Goal: Transaction & Acquisition: Purchase product/service

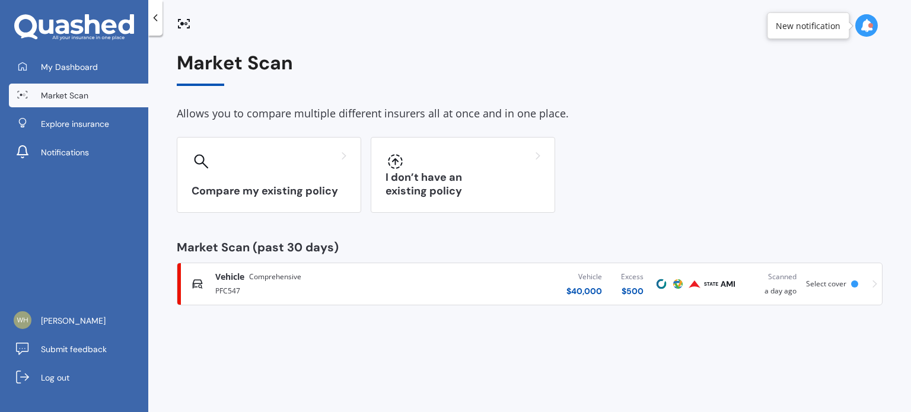
click at [828, 285] on span "Select cover" at bounding box center [826, 284] width 40 height 10
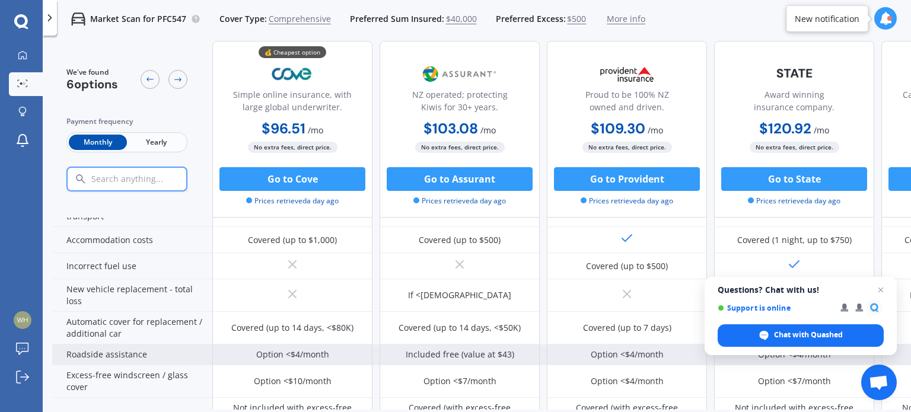
scroll to position [349, 0]
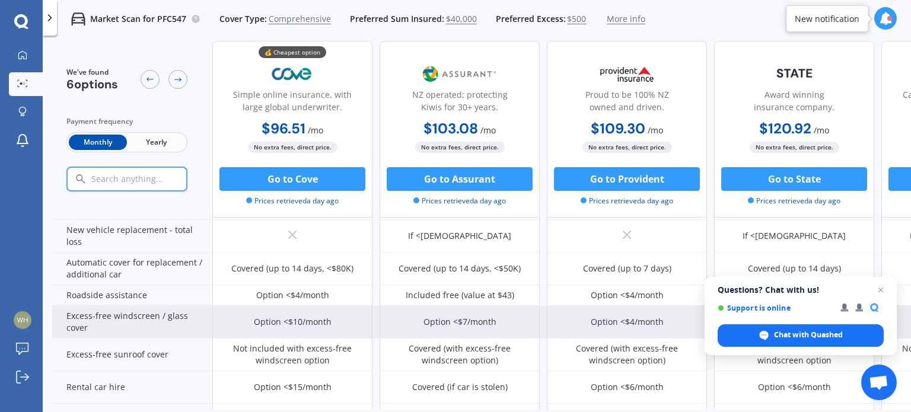
click at [457, 322] on div "Option <$7/month" at bounding box center [460, 322] width 73 height 12
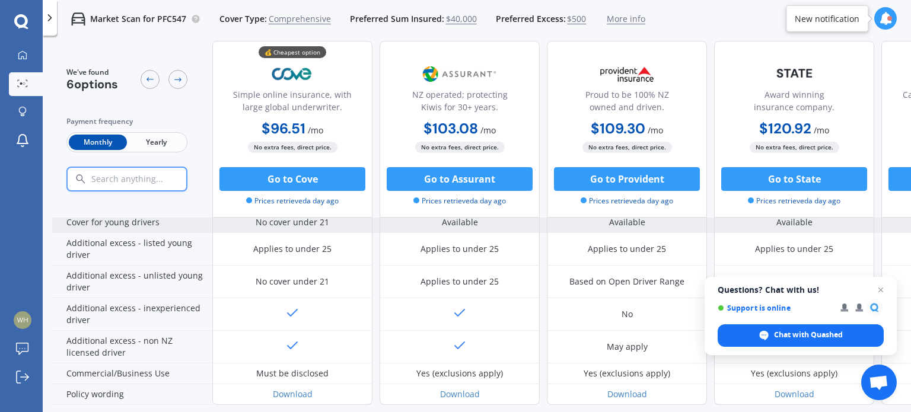
scroll to position [646, 0]
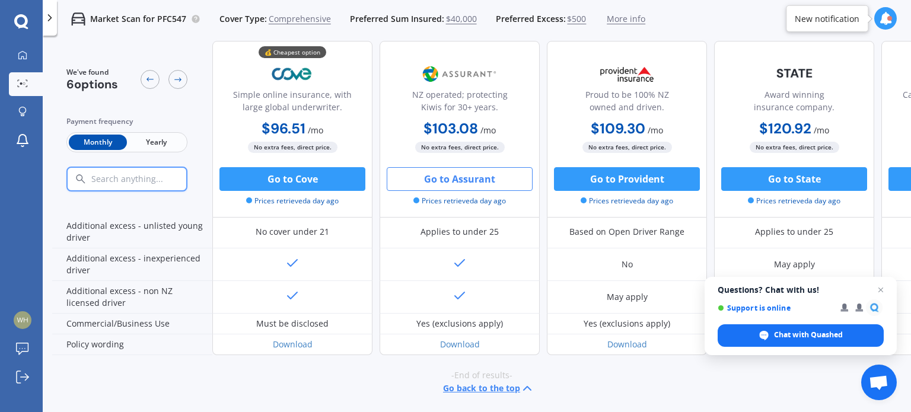
click at [444, 179] on button "Go to Assurant" at bounding box center [460, 179] width 146 height 24
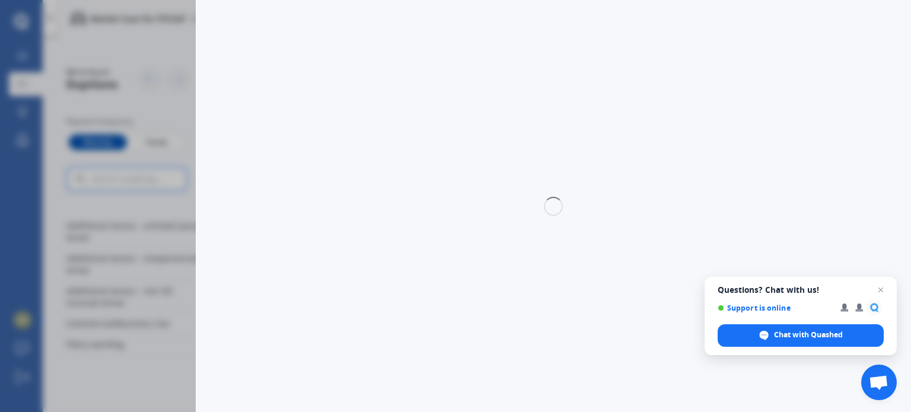
select select "full"
select select "0"
select select "Northland"
select select "KIA"
select select "SPORTAGE"
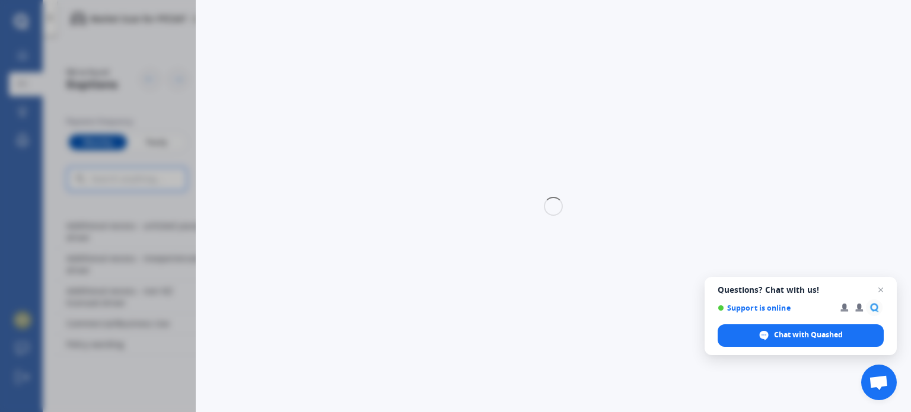
select select "GT LINE AWD"
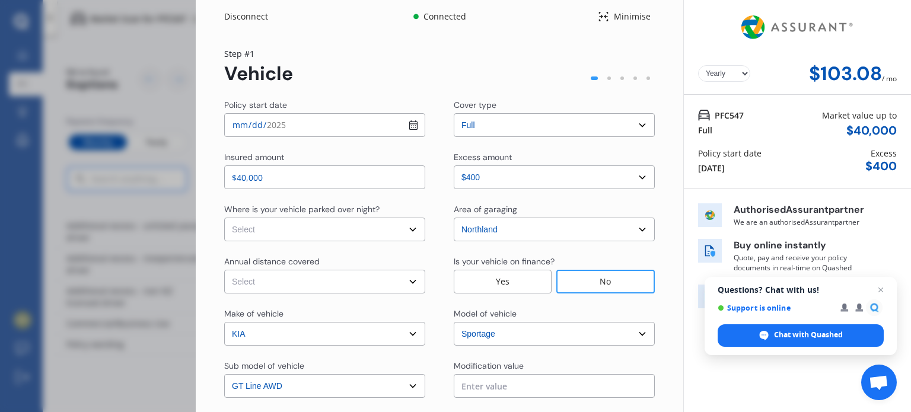
select select "Monthly"
click at [411, 124] on input "[DATE]" at bounding box center [324, 125] width 201 height 24
type input "[DATE]"
click at [410, 230] on select "Select In a garage On own property On street or road" at bounding box center [324, 230] width 201 height 24
select select "On own property"
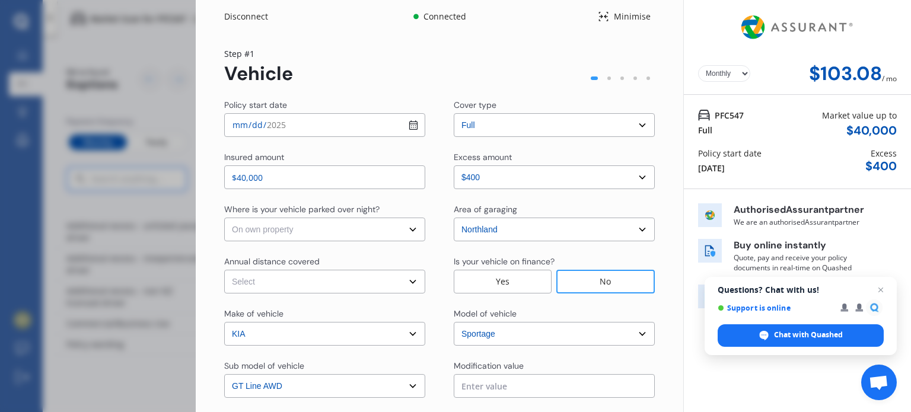
click at [224, 218] on select "Select In a garage On own property On street or road" at bounding box center [324, 230] width 201 height 24
click at [409, 283] on select "Select Low (less than 15,000km per year) Average (15,000-30,000km per year) Hig…" at bounding box center [324, 282] width 201 height 24
select select "15000"
click at [224, 270] on select "Select Low (less than 15,000km per year) Average (15,000-30,000km per year) Hig…" at bounding box center [324, 282] width 201 height 24
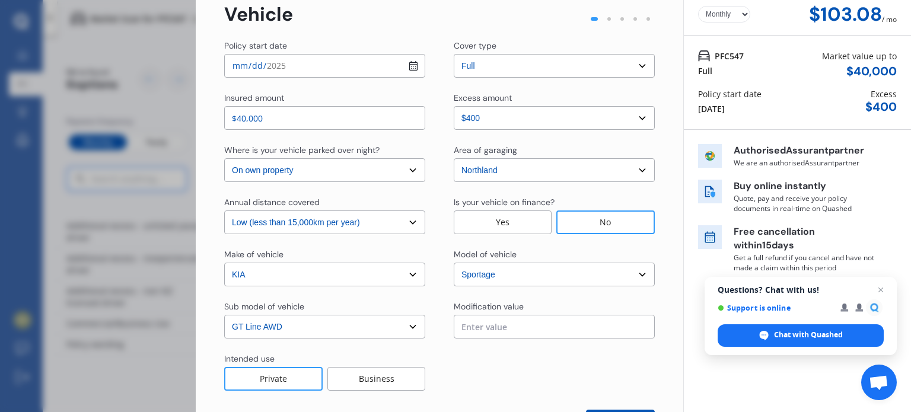
scroll to position [109, 0]
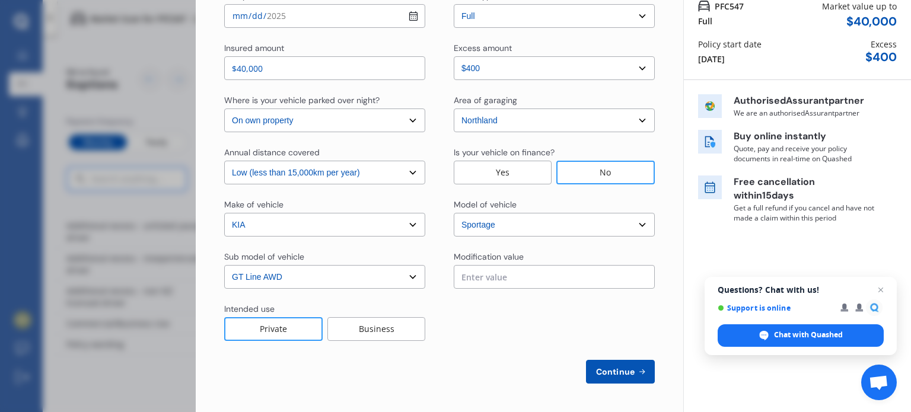
click at [301, 329] on div "Private" at bounding box center [273, 329] width 98 height 24
click at [598, 370] on span "Continue" at bounding box center [615, 371] width 43 height 9
select select "Miss"
select select "11"
select select "01"
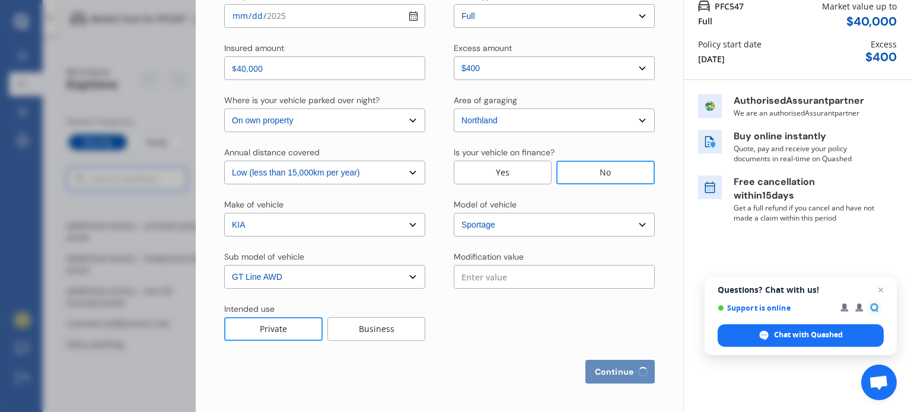
select select "1959"
select select "full"
select select "more than 4 years"
select select "[GEOGRAPHIC_DATA]"
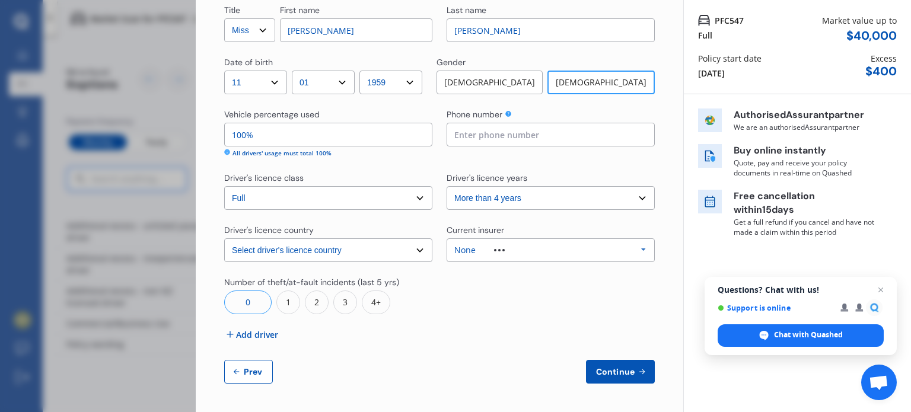
scroll to position [0, 0]
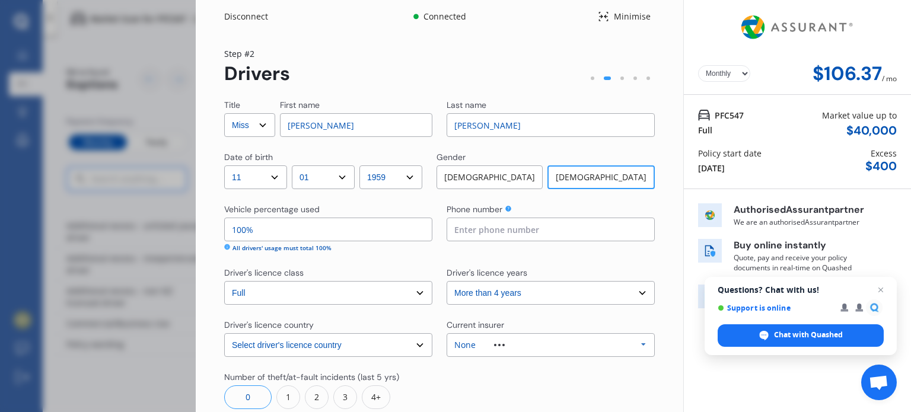
click at [264, 128] on select "Select Mr Mrs Miss Ms Dr" at bounding box center [249, 125] width 51 height 24
select select "Ms"
click at [224, 113] on select "Select Mr Mrs Miss Ms Dr" at bounding box center [249, 125] width 51 height 24
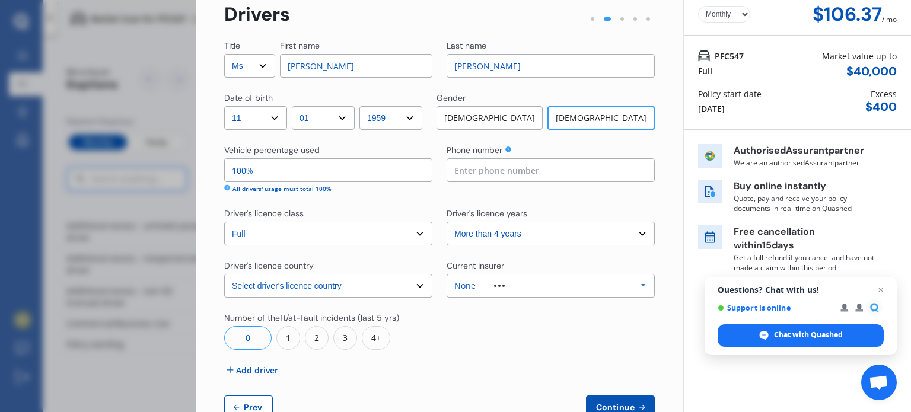
click at [522, 176] on input at bounding box center [551, 170] width 208 height 24
type input "0275580281"
click at [631, 237] on select "Select driver's licence years Less than 1 year 1-2 years 2-4 years More than 4 …" at bounding box center [551, 234] width 208 height 24
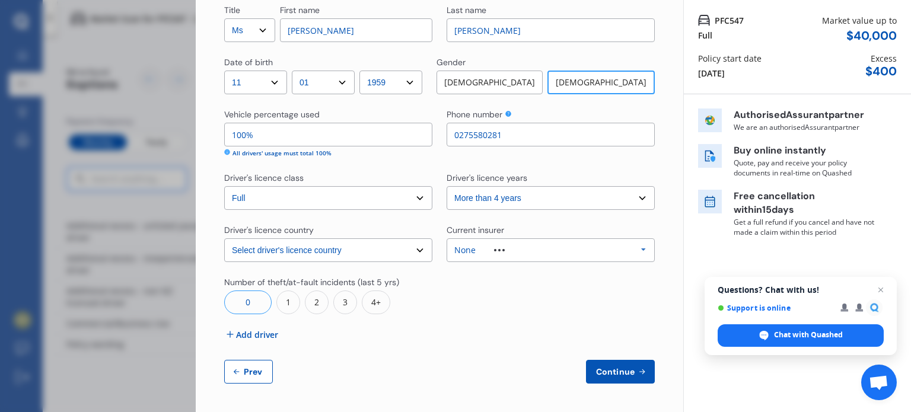
click at [241, 335] on span "Add driver" at bounding box center [257, 335] width 42 height 12
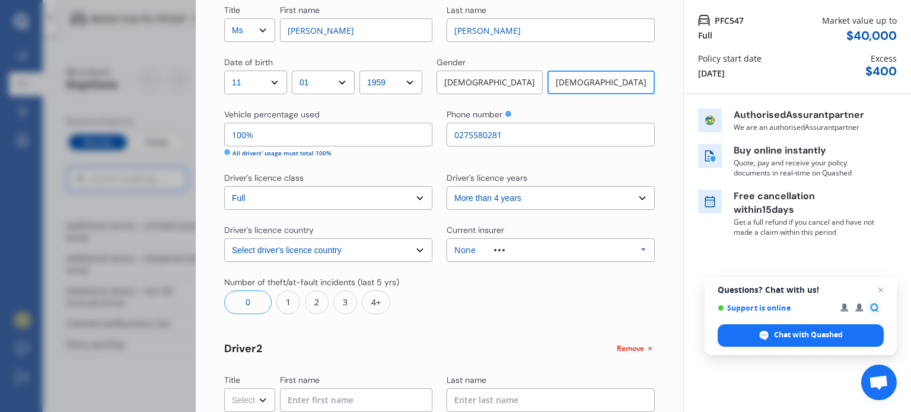
scroll to position [154, 0]
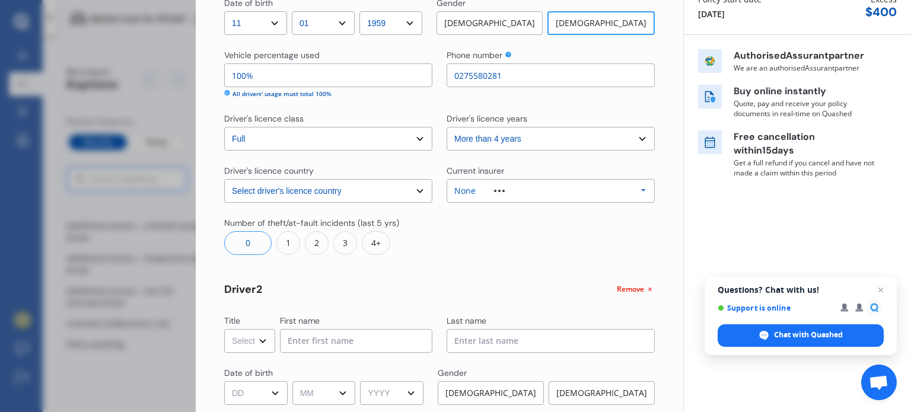
click at [262, 339] on select "Select Mr Mrs Miss Ms Dr" at bounding box center [249, 341] width 51 height 24
select select "Ms"
click at [224, 329] on select "Select Mr Mrs Miss Ms Dr" at bounding box center [249, 341] width 51 height 24
click at [378, 343] on input at bounding box center [356, 341] width 152 height 24
type input "[PERSON_NAME]"
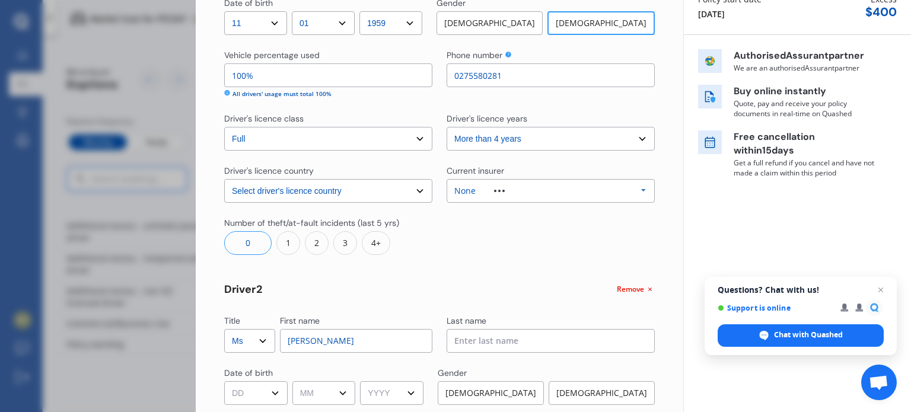
click at [462, 340] on input at bounding box center [551, 341] width 208 height 24
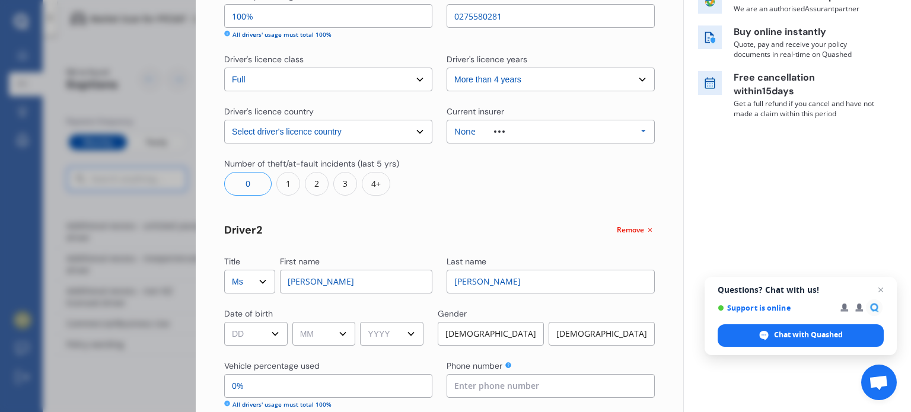
scroll to position [273, 0]
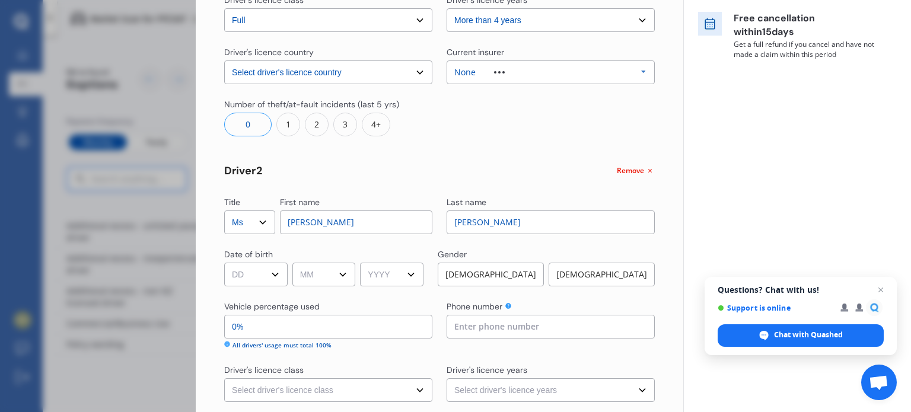
type input "[PERSON_NAME]"
click at [279, 272] on select "DD 01 02 03 04 05 06 07 08 09 10 11 12 13 14 15 16 17 18 19 20 21 22 23 24 25 2…" at bounding box center [255, 275] width 63 height 24
select select "24"
click at [224, 263] on select "DD 01 02 03 04 05 06 07 08 09 10 11 12 13 14 15 16 17 18 19 20 21 22 23 24 25 2…" at bounding box center [255, 275] width 63 height 24
click at [349, 277] on select "MM 01 02 03 04 05 06 07 08 09 10 11 12" at bounding box center [324, 275] width 63 height 24
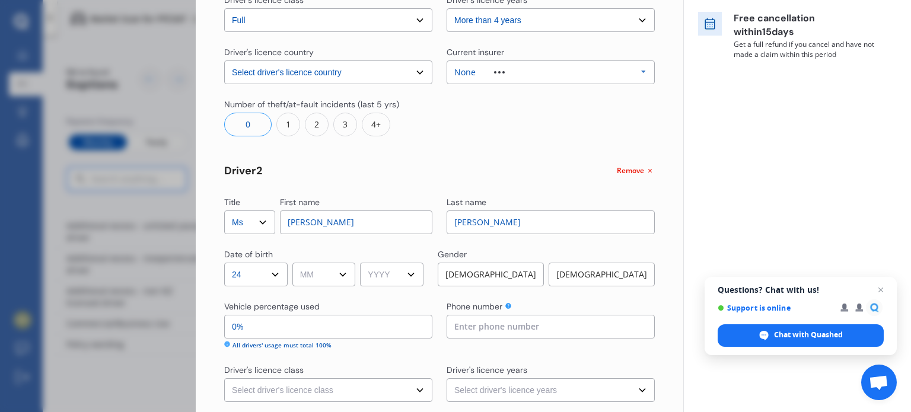
select select "05"
click at [294, 263] on select "MM 01 02 03 04 05 06 07 08 09 10 11 12" at bounding box center [324, 275] width 63 height 24
click at [421, 275] on select "YYYY 2009 2008 2007 2006 2005 2004 2003 2002 2001 2000 1999 1998 1997 1996 1995…" at bounding box center [391, 275] width 63 height 24
select select "1962"
click at [364, 263] on select "YYYY 2009 2008 2007 2006 2005 2004 2003 2002 2001 2000 1999 1998 1997 1996 1995…" at bounding box center [391, 275] width 63 height 24
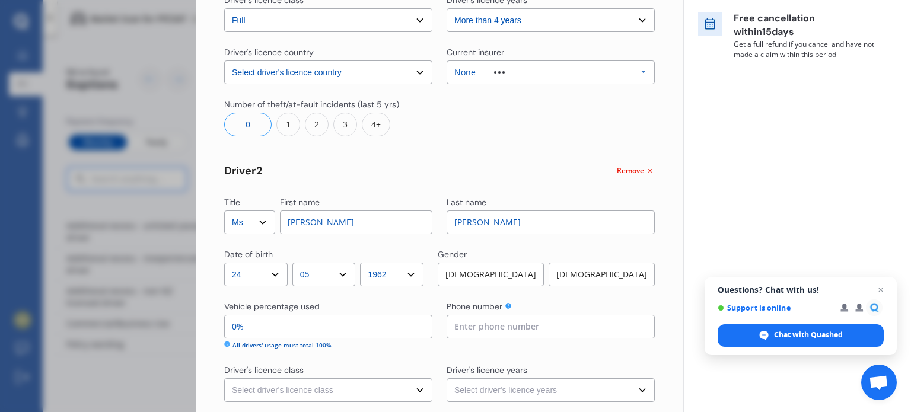
click at [584, 274] on div "[DEMOGRAPHIC_DATA]" at bounding box center [602, 275] width 106 height 24
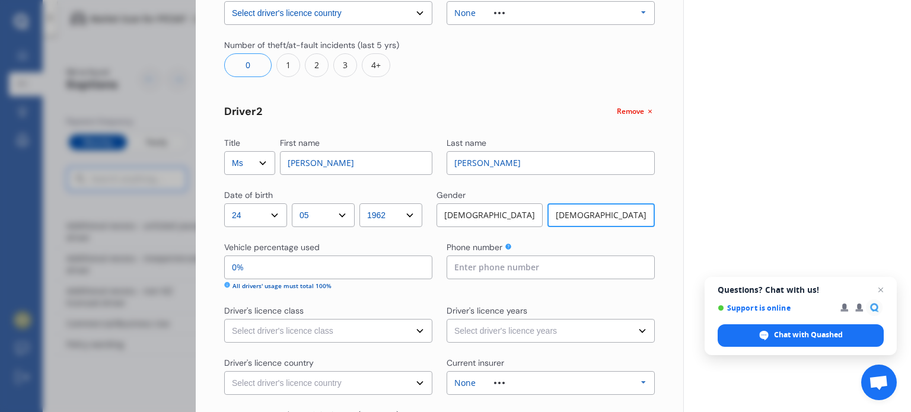
click at [487, 271] on input at bounding box center [551, 268] width 208 height 24
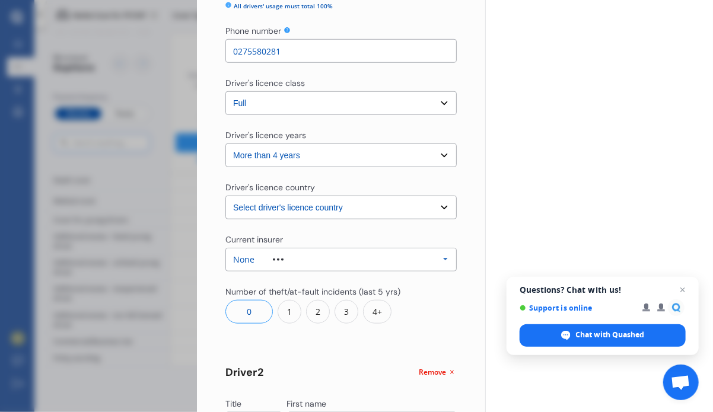
scroll to position [555, 0]
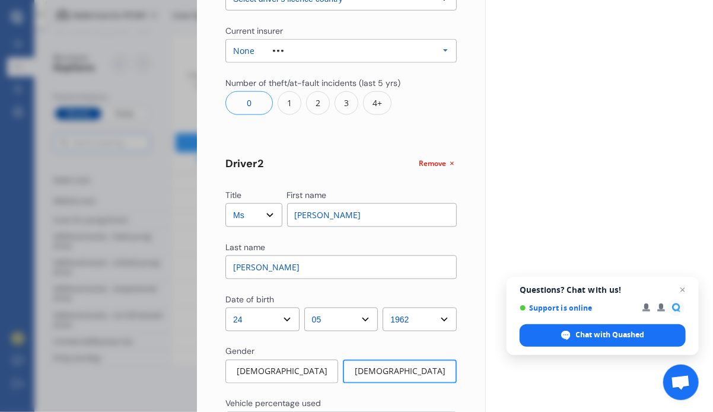
click at [269, 220] on select "Select Mr Mrs Miss Ms Dr" at bounding box center [253, 216] width 57 height 24
select select "Mrs"
click at [225, 204] on select "Select Mr Mrs Miss Ms Dr" at bounding box center [253, 216] width 57 height 24
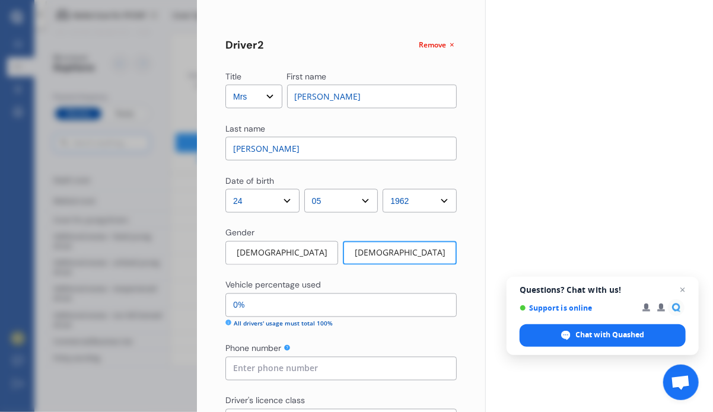
scroll to position [733, 0]
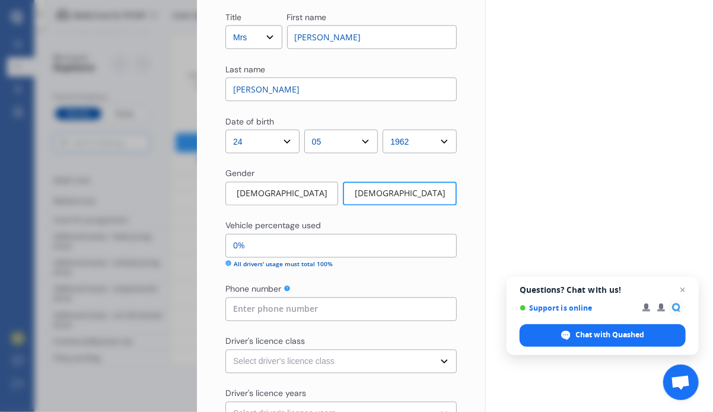
click at [288, 248] on input "0%" at bounding box center [340, 246] width 231 height 24
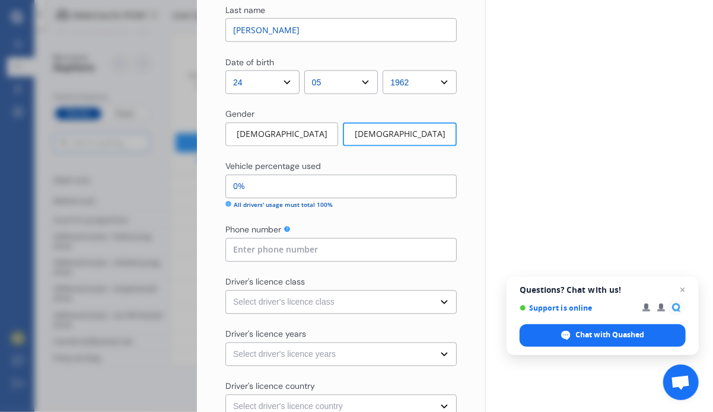
click at [293, 254] on input at bounding box center [340, 251] width 231 height 24
click at [275, 253] on input at bounding box center [340, 251] width 231 height 24
type input "0274936005"
click at [316, 276] on div "Driver's licence class" at bounding box center [340, 283] width 231 height 14
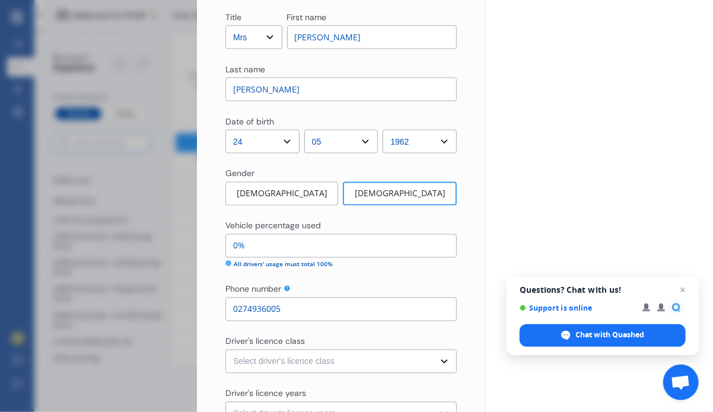
scroll to position [852, 0]
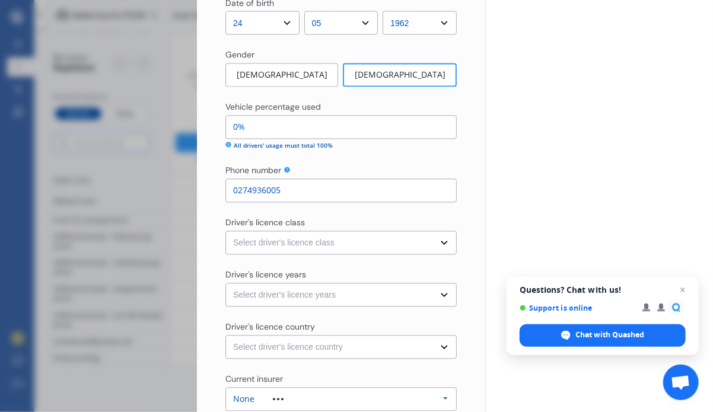
click at [443, 246] on select "Select driver's licence class None Learner Restricted Full" at bounding box center [340, 243] width 231 height 24
select select "full"
click at [225, 231] on select "Select driver's licence class None Learner Restricted Full" at bounding box center [340, 243] width 231 height 24
click at [440, 297] on select "Select driver's licence years Less than 1 year 1-2 years 2-4 years More than 4 …" at bounding box center [340, 296] width 231 height 24
select select "more than 4 years"
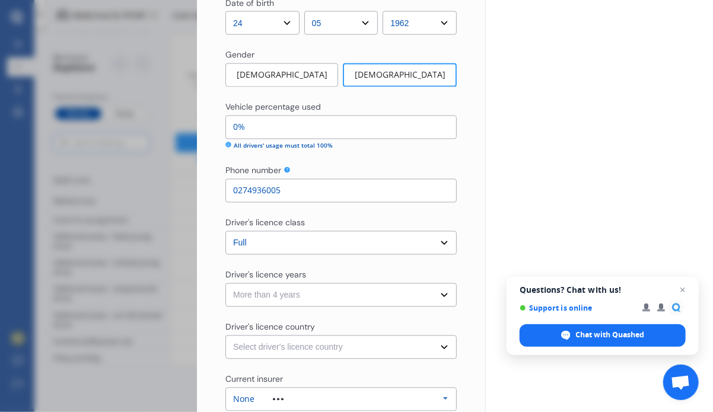
click at [225, 284] on select "Select driver's licence years Less than 1 year 1-2 years 2-4 years More than 4 …" at bounding box center [340, 296] width 231 height 24
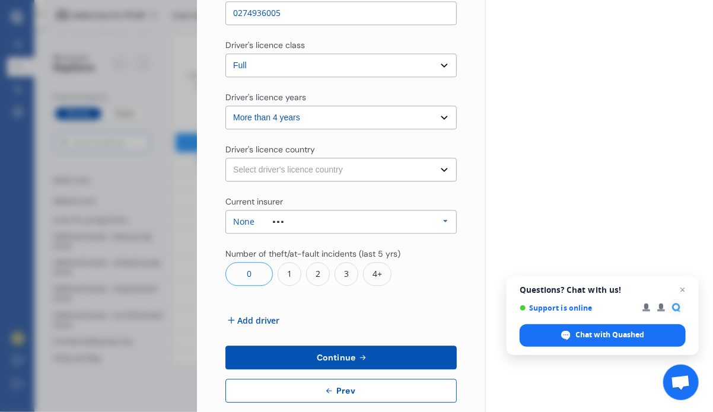
click at [439, 169] on select "Select driver's licence country [GEOGRAPHIC_DATA] [GEOGRAPHIC_DATA] [GEOGRAPHIC…" at bounding box center [340, 170] width 231 height 24
select select "[GEOGRAPHIC_DATA]"
click at [225, 158] on select "Select driver's licence country [GEOGRAPHIC_DATA] [GEOGRAPHIC_DATA] [GEOGRAPHIC…" at bounding box center [340, 170] width 231 height 24
click at [252, 277] on div "0" at bounding box center [248, 274] width 47 height 24
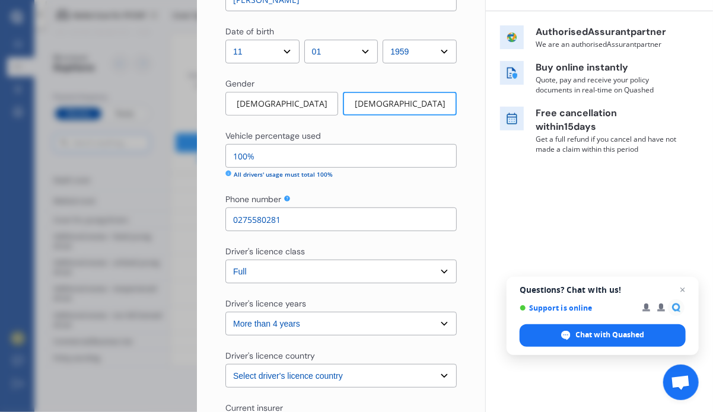
scroll to position [0, 0]
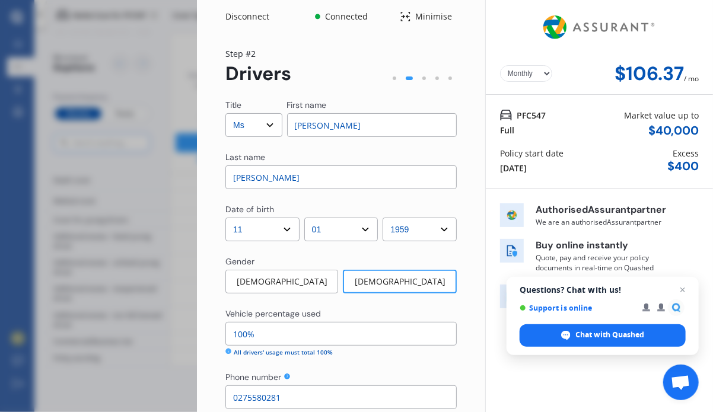
click at [541, 75] on select "Yearly Monthly" at bounding box center [526, 73] width 52 height 17
select select "Yearly"
click at [500, 65] on select "Yearly Monthly" at bounding box center [526, 73] width 52 height 17
click at [243, 17] on div "Disconnect" at bounding box center [253, 17] width 57 height 12
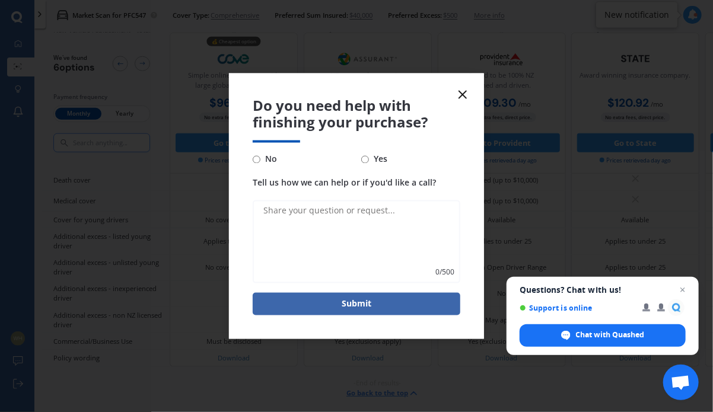
click at [255, 161] on input "No" at bounding box center [257, 159] width 8 height 8
radio input "true"
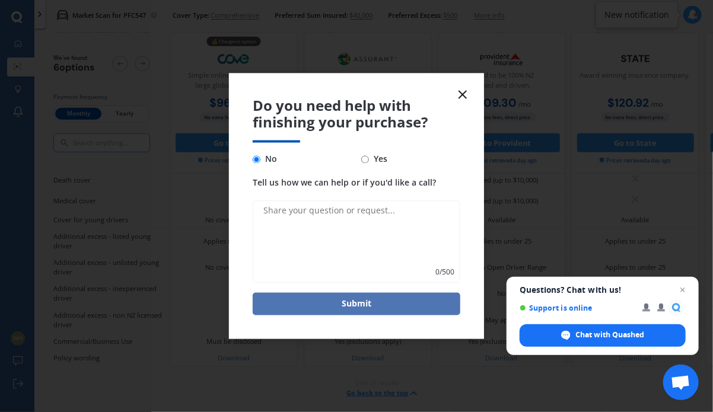
click at [335, 304] on button "Submit" at bounding box center [357, 304] width 208 height 23
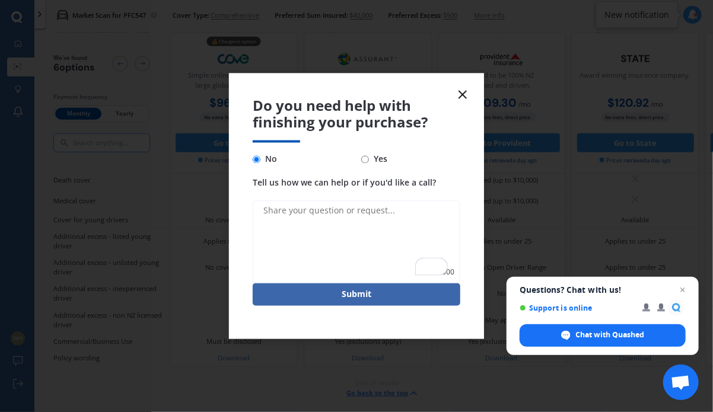
click at [466, 94] on icon at bounding box center [463, 94] width 14 height 14
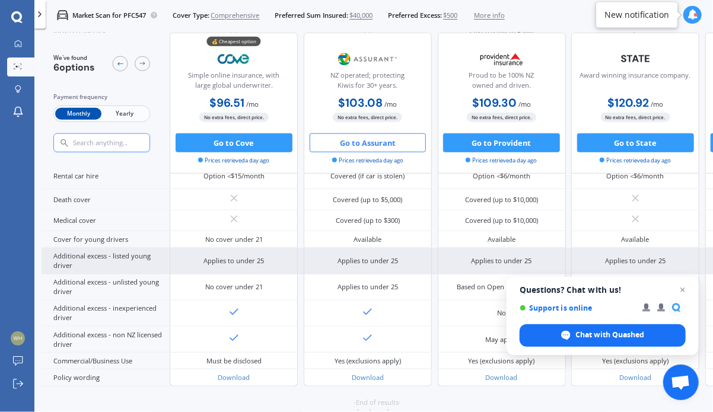
scroll to position [551, 0]
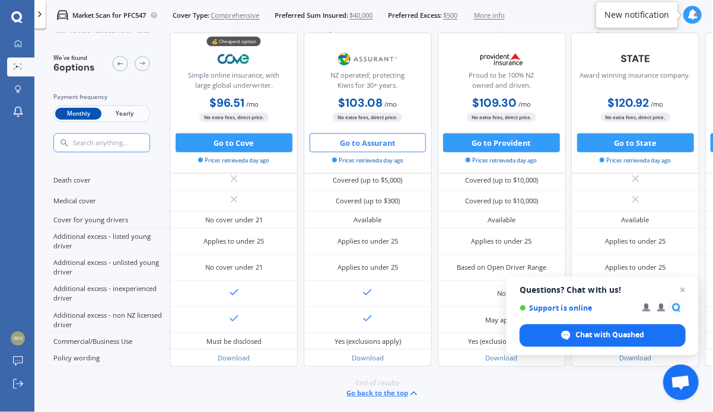
click at [560, 375] on div "-End of results- Go back to the top" at bounding box center [378, 389] width 672 height 44
click at [682, 293] on span "Close chat" at bounding box center [683, 290] width 15 height 15
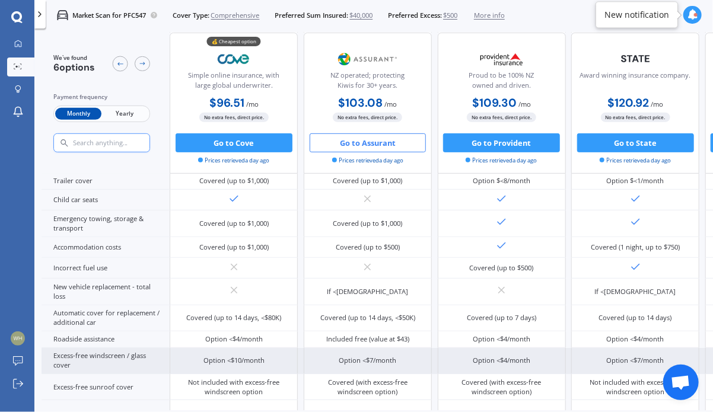
scroll to position [297, 0]
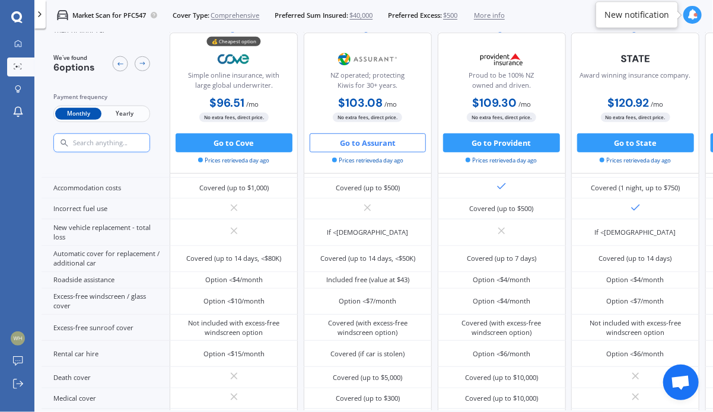
click at [527, 106] on span "/ mo" at bounding box center [525, 104] width 12 height 9
click at [508, 117] on b "$1,093.26" at bounding box center [496, 118] width 53 height 15
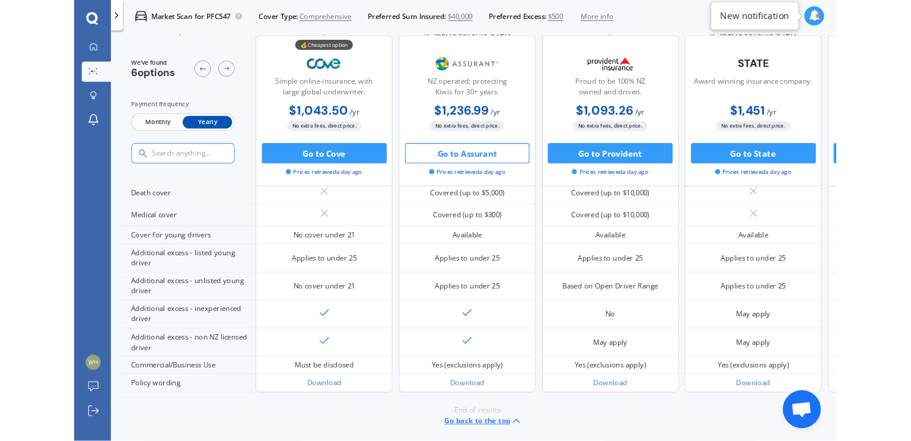
scroll to position [180, 0]
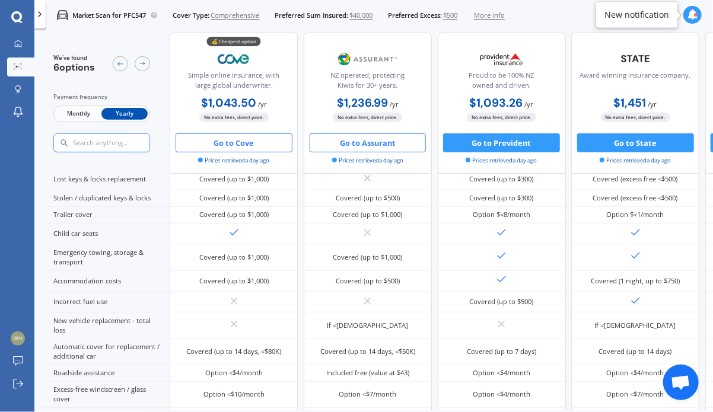
click at [225, 143] on button "Go to Cove" at bounding box center [234, 142] width 117 height 19
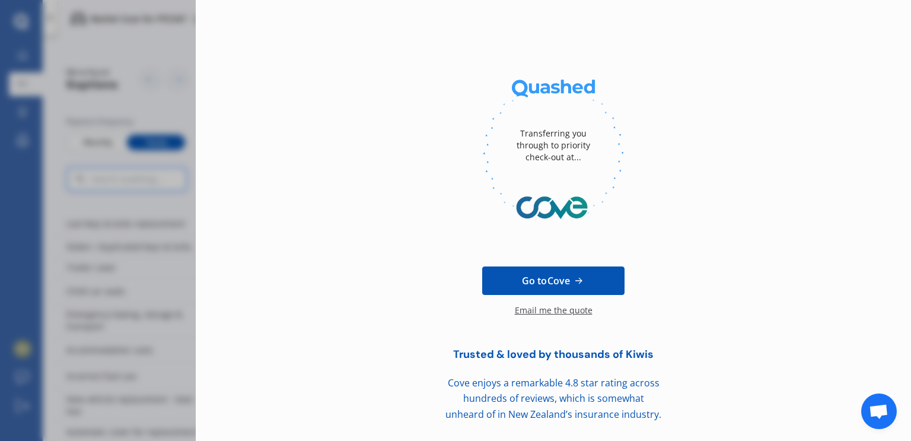
scroll to position [0, 0]
